Goal: Task Accomplishment & Management: Use online tool/utility

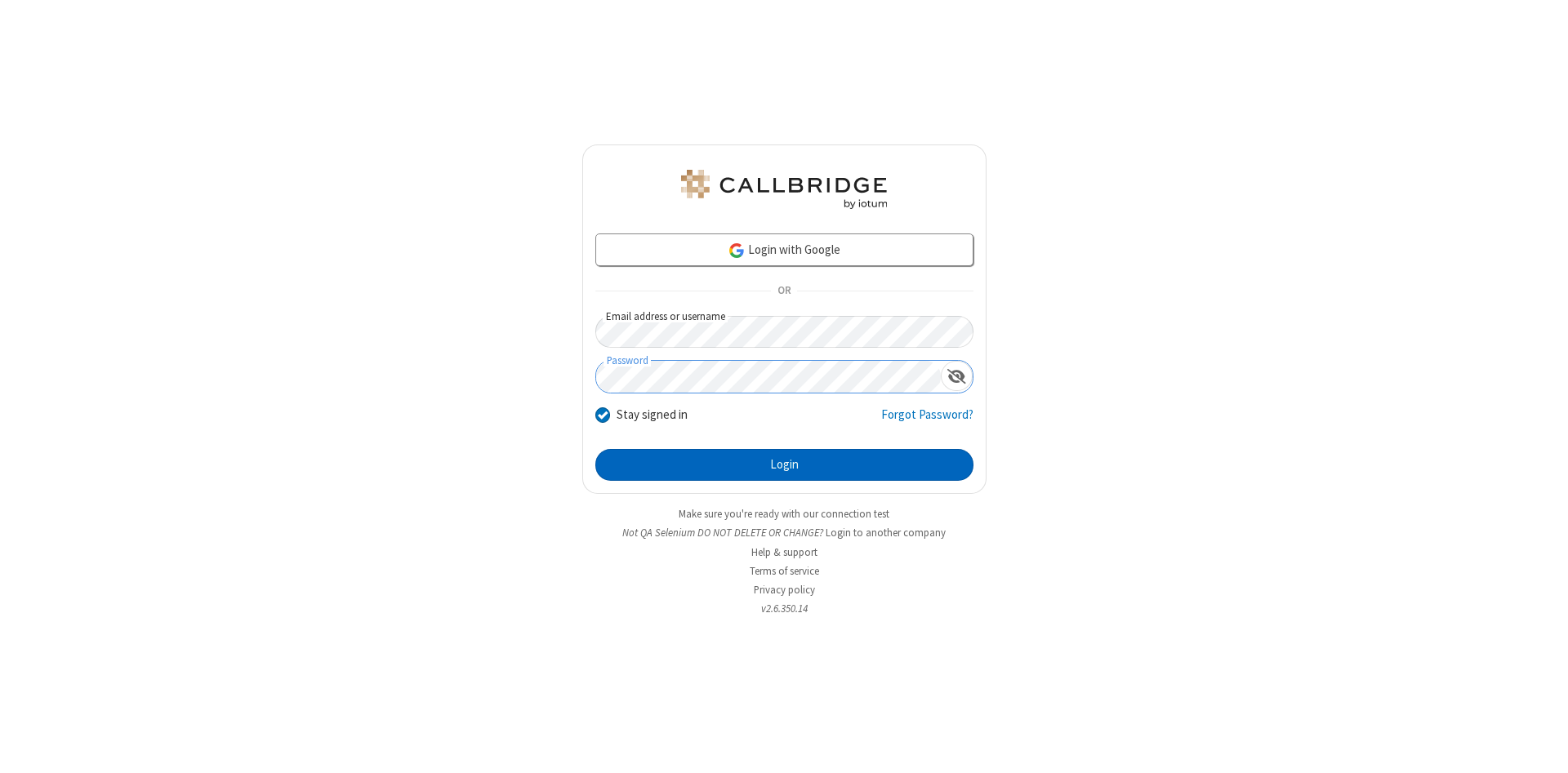
click at [784, 465] on button "Login" at bounding box center [784, 466] width 378 height 33
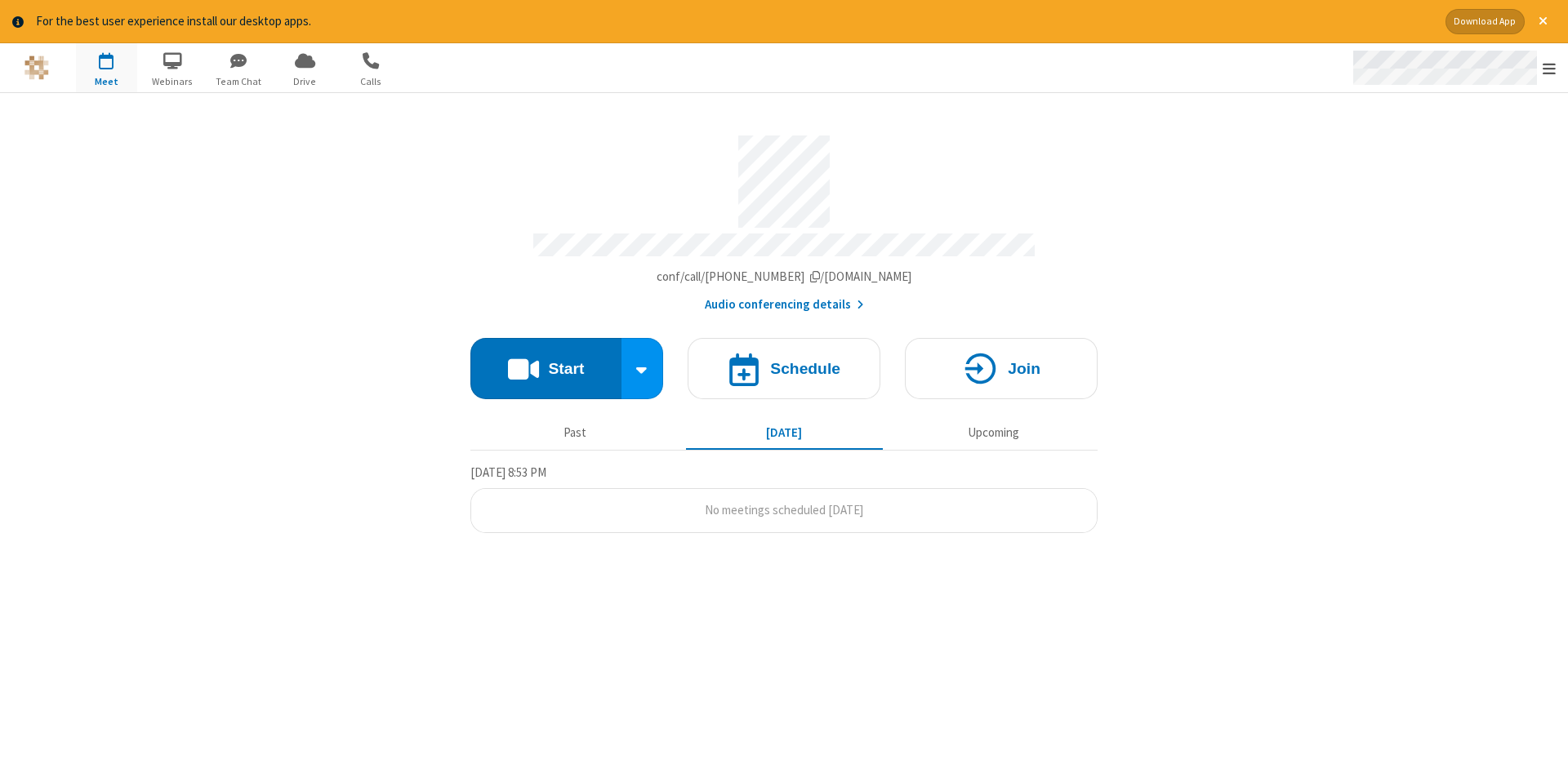
click at [1549, 69] on span "Open menu" at bounding box center [1549, 68] width 13 height 16
click at [106, 67] on span "button" at bounding box center [106, 60] width 61 height 28
click at [784, 362] on h4 "Schedule" at bounding box center [805, 368] width 70 height 16
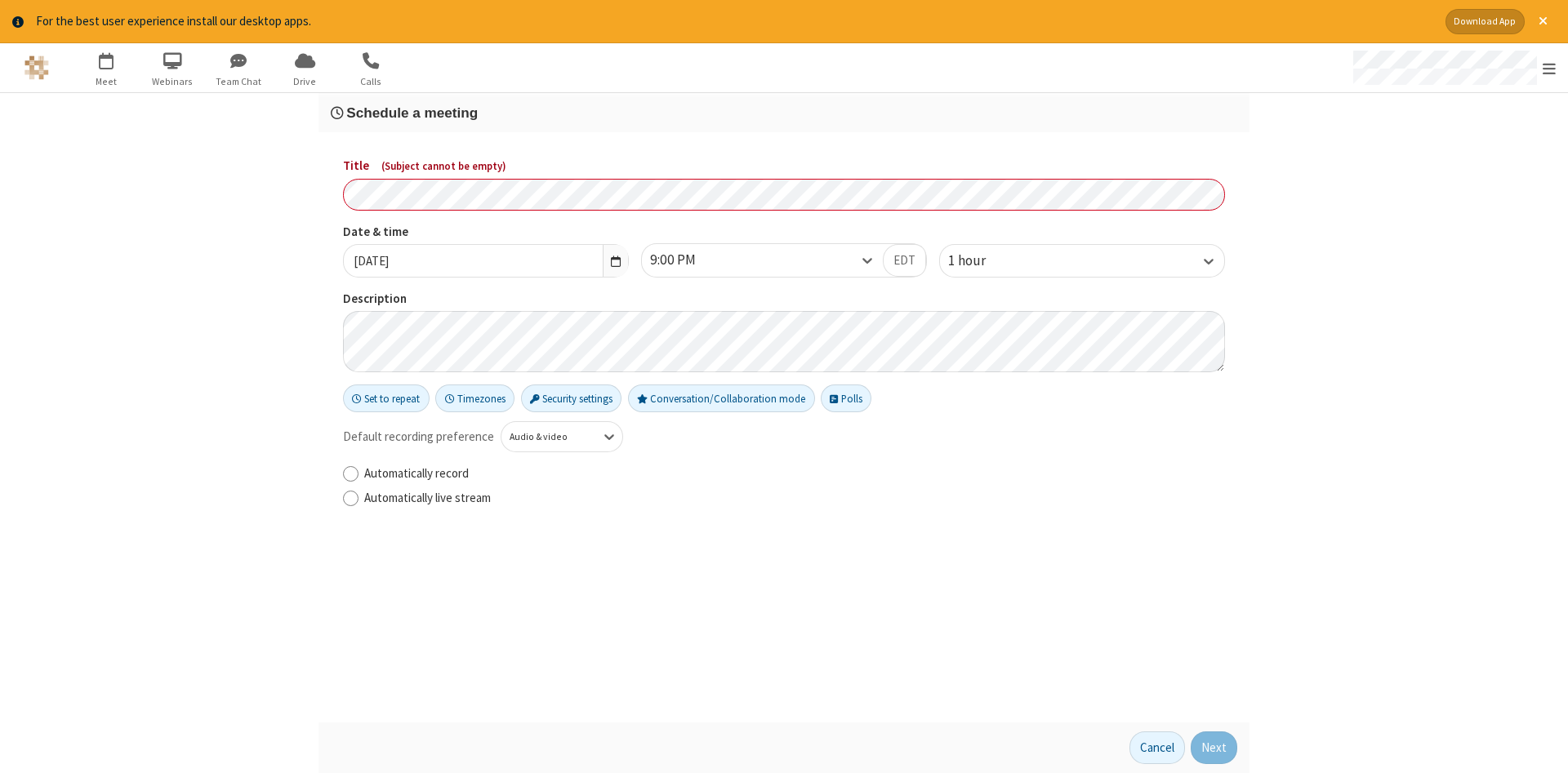
click at [784, 112] on h3 "Schedule a meeting" at bounding box center [784, 113] width 907 height 16
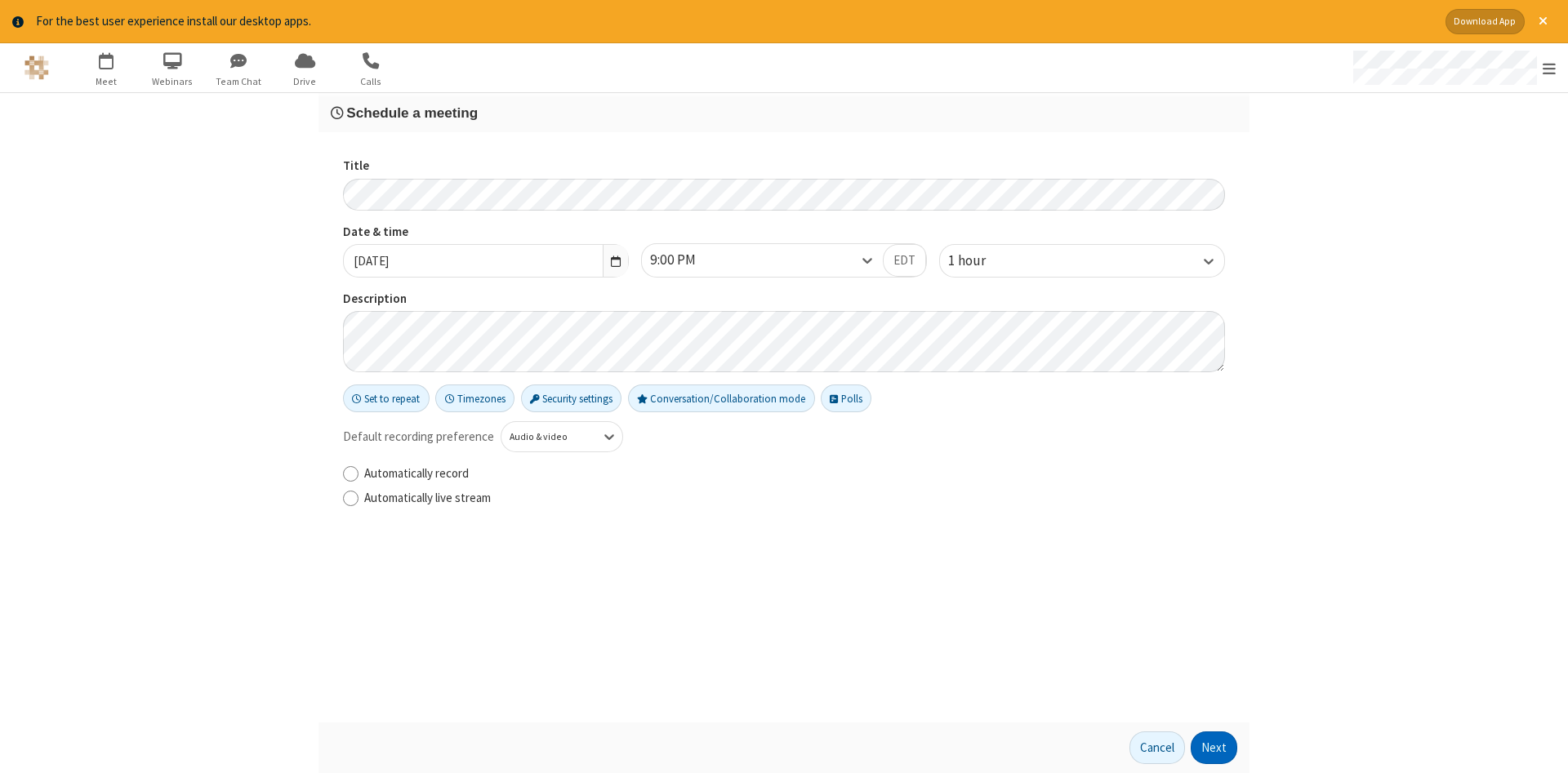
click at [1214, 748] on button "Next" at bounding box center [1214, 748] width 47 height 33
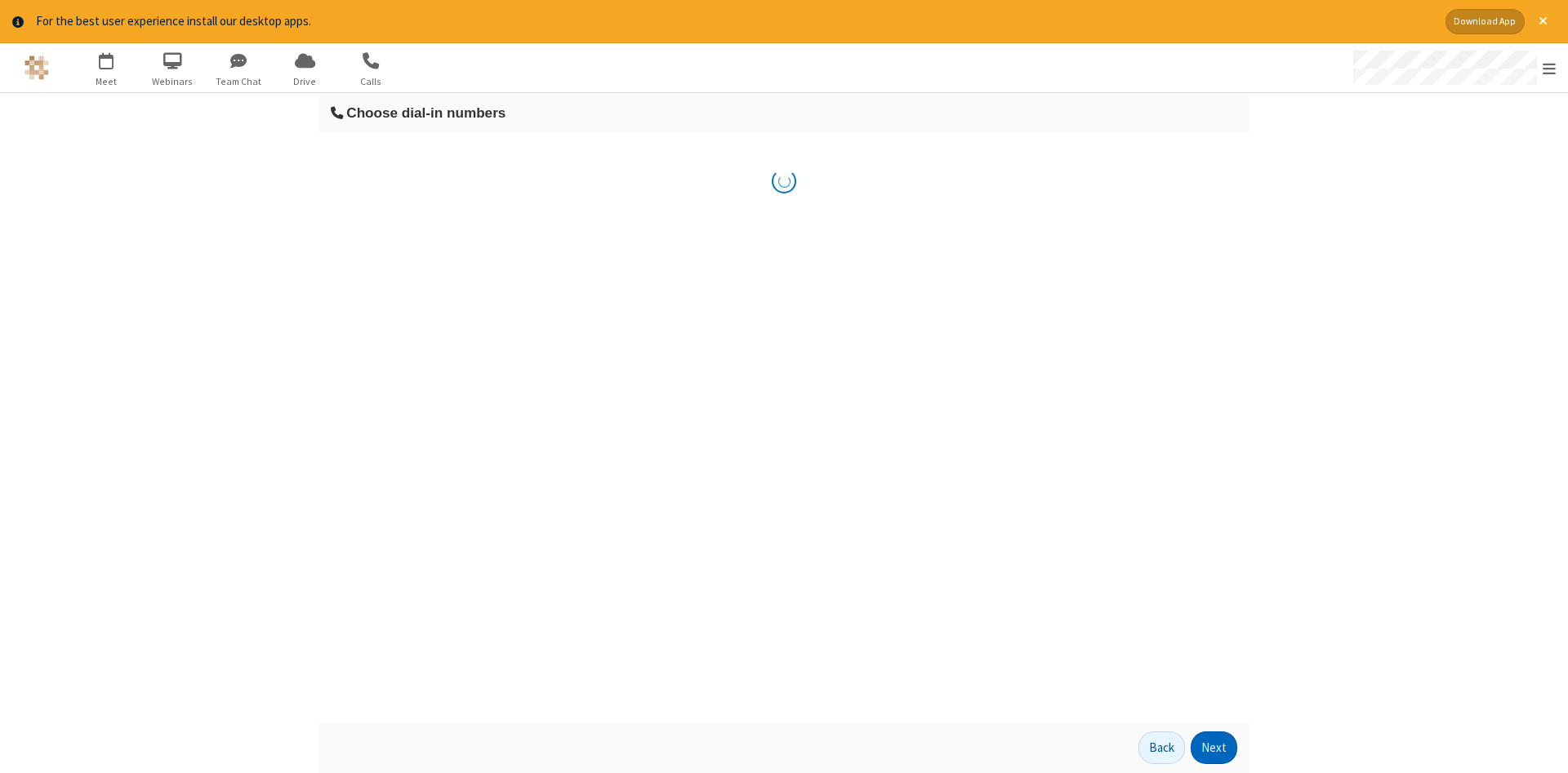
click at [1214, 748] on button "Next" at bounding box center [1214, 748] width 47 height 33
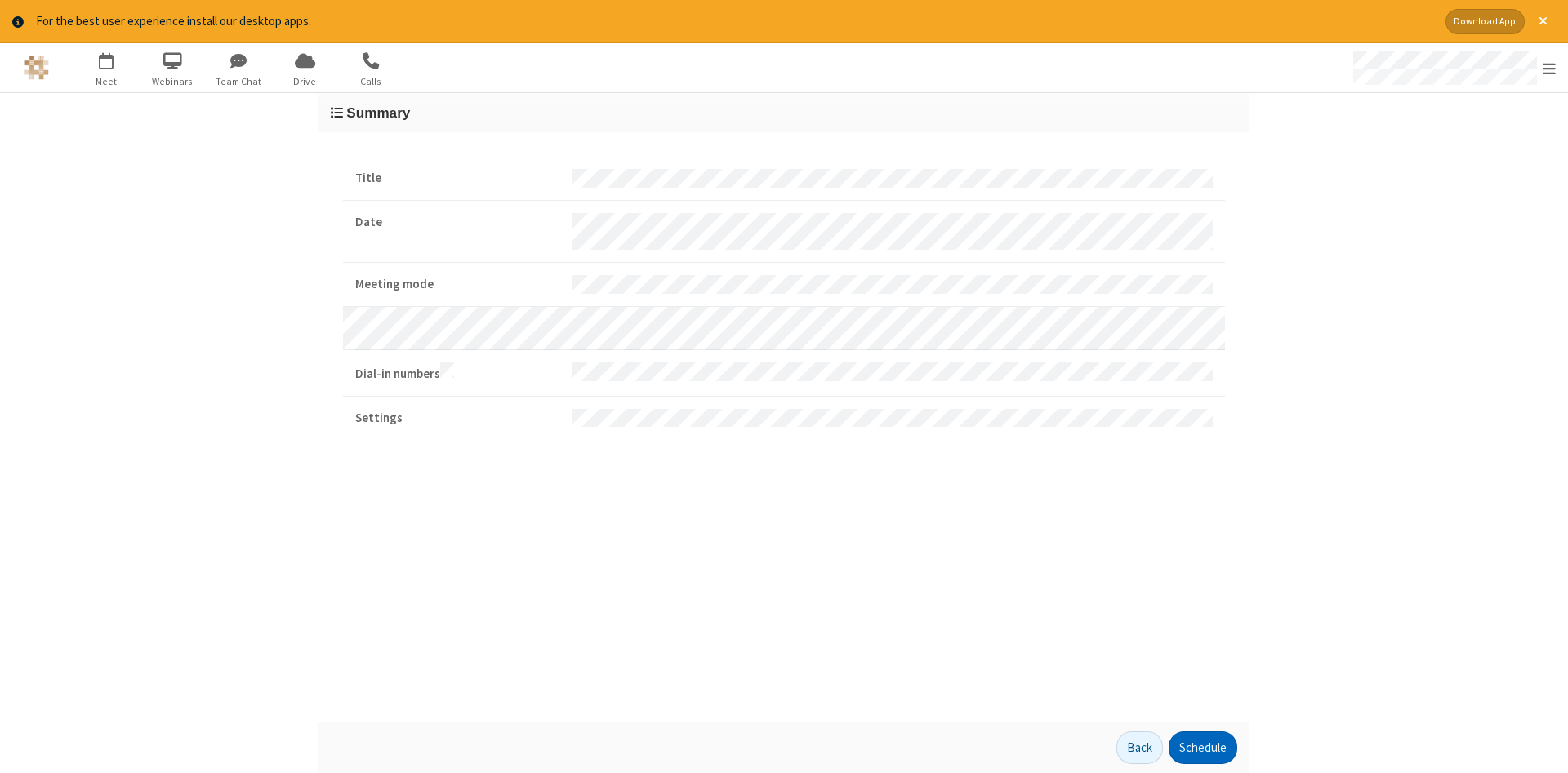
click at [1202, 748] on button "Schedule" at bounding box center [1203, 748] width 69 height 33
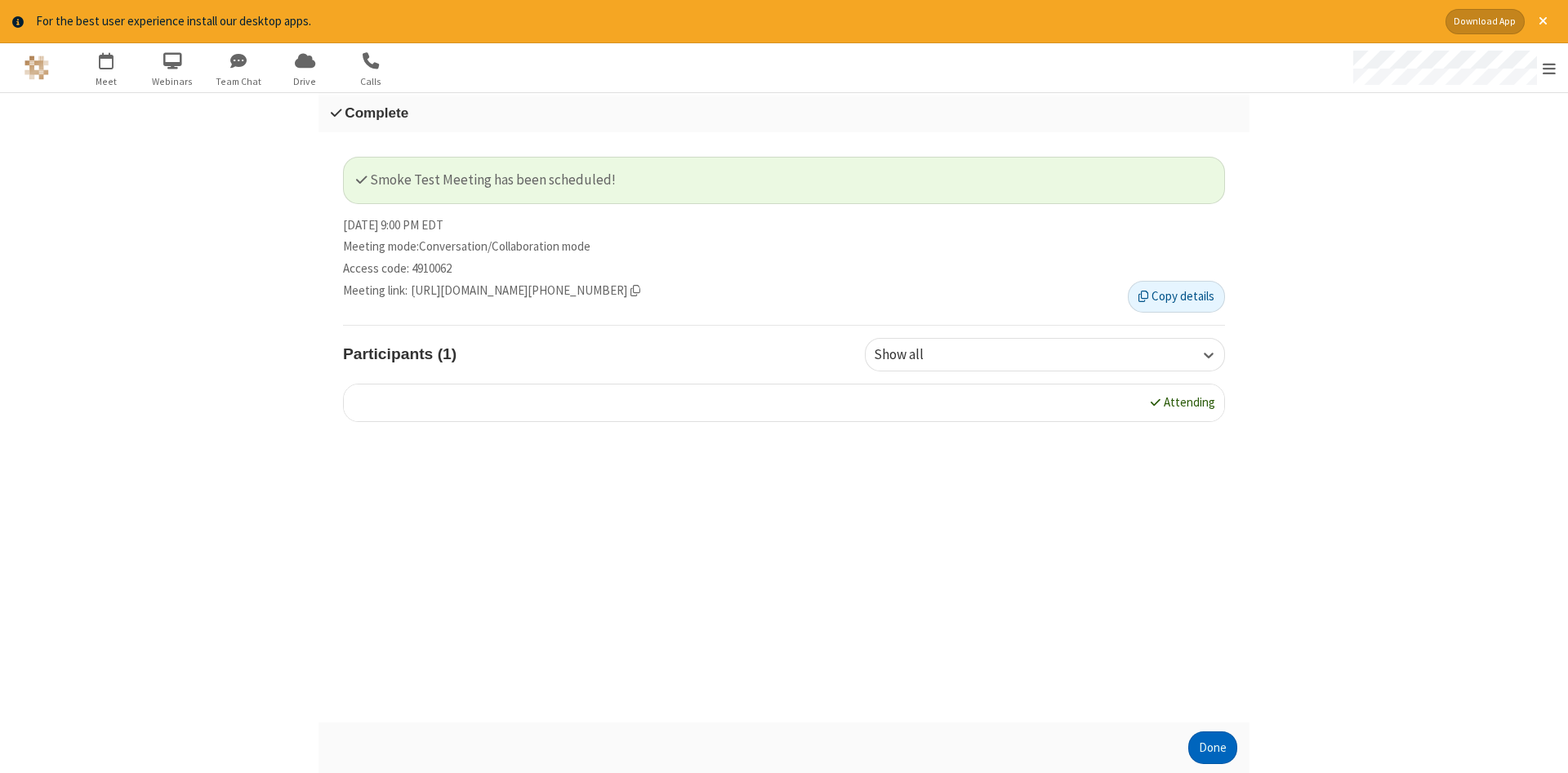
click at [1213, 748] on button "Done" at bounding box center [1212, 748] width 49 height 33
